Goal: Information Seeking & Learning: Understand process/instructions

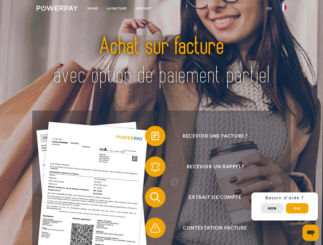
click at [57, 9] on img at bounding box center [57, 8] width 41 height 5
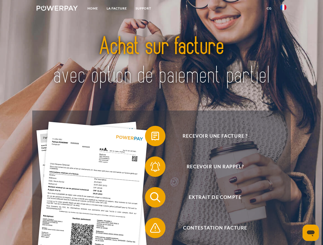
click at [283, 9] on img at bounding box center [283, 7] width 6 height 6
click at [269, 8] on link "CG" at bounding box center [269, 8] width 14 height 9
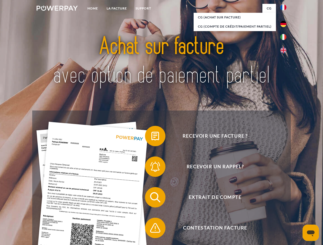
click at [151, 137] on span at bounding box center [148, 136] width 26 height 26
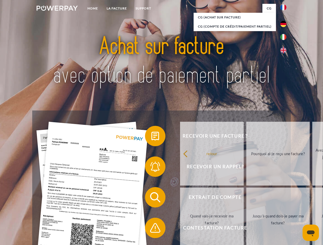
click at [246, 168] on link "Pourquoi ai-je reçu une facture?" at bounding box center [278, 154] width 64 height 64
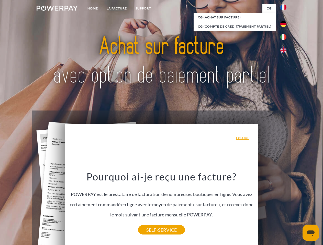
click at [151, 199] on div "Pourquoi ai-je reçu une facture? POWERPAY est le prestataire de facturation de …" at bounding box center [161, 201] width 187 height 60
click at [151, 229] on link "SELF-SERVICE" at bounding box center [161, 230] width 47 height 9
click at [285, 207] on div "Recevoir une facture ? Recevoir un rappel? Extrait de compte retour" at bounding box center [161, 213] width 258 height 205
click at [272, 208] on span "Extrait de compte" at bounding box center [214, 197] width 125 height 20
click at [297, 209] on header "Home LA FACTURE Support" at bounding box center [161, 176] width 323 height 353
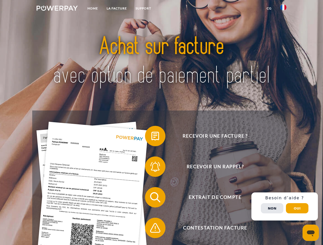
click at [57, 9] on img at bounding box center [57, 8] width 41 height 5
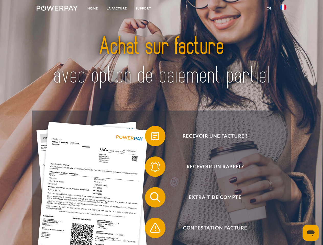
click at [283, 9] on img at bounding box center [283, 7] width 6 height 6
click at [269, 8] on link "CG" at bounding box center [269, 8] width 14 height 9
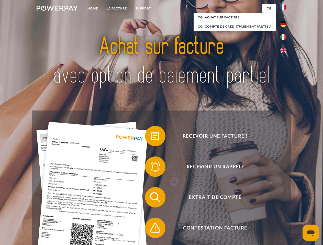
click at [151, 137] on span at bounding box center [148, 136] width 26 height 26
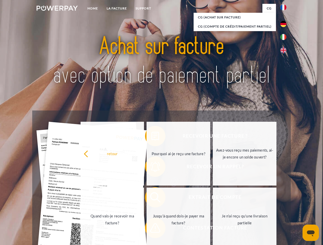
click at [151, 168] on link "Pourquoi ai-je reçu une facture?" at bounding box center [178, 154] width 64 height 64
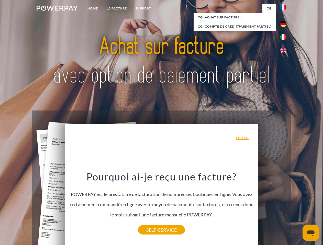
click at [151, 199] on div "Pourquoi ai-je reçu une facture? POWERPAY est le prestataire de facturation de …" at bounding box center [161, 201] width 187 height 60
click at [151, 229] on link "SELF-SERVICE" at bounding box center [161, 230] width 47 height 9
click at [285, 207] on div "Recevoir une facture ? Recevoir un rappel? Extrait de compte retour" at bounding box center [161, 213] width 258 height 205
click at [272, 208] on span "Extrait de compte" at bounding box center [214, 197] width 125 height 20
click at [297, 209] on header "Home LA FACTURE Support" at bounding box center [161, 176] width 323 height 353
